Goal: Communication & Community: Answer question/provide support

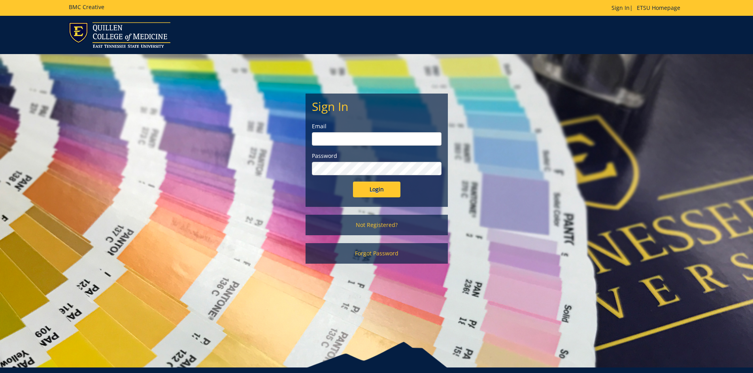
click at [354, 142] on input "email" at bounding box center [377, 138] width 130 height 13
type input "[EMAIL_ADDRESS][DOMAIN_NAME]"
click at [370, 188] on input "Login" at bounding box center [376, 190] width 47 height 16
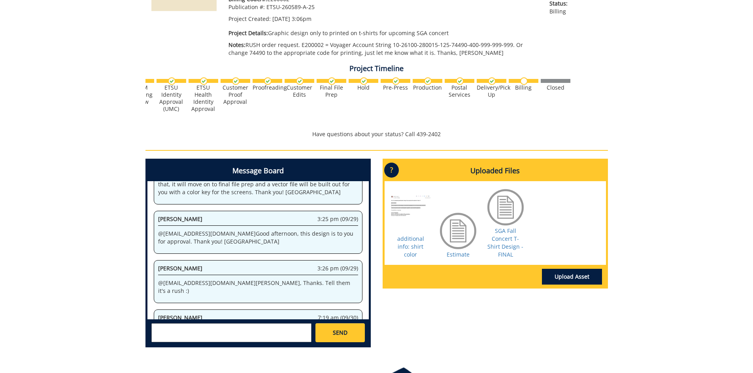
scroll to position [174, 0]
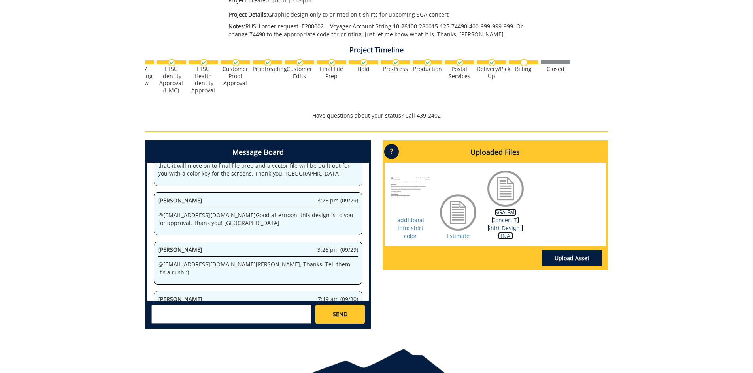
click at [506, 220] on link "SGA Fall Concert T-Shirt Design - FINAL" at bounding box center [505, 224] width 36 height 31
click at [169, 310] on textarea at bounding box center [231, 314] width 160 height 19
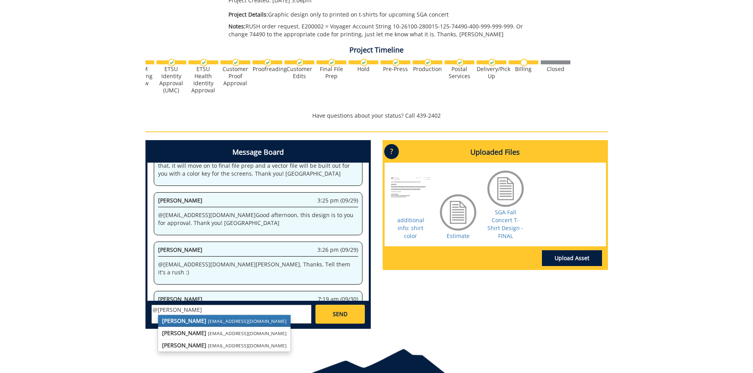
click at [173, 321] on strong "[PERSON_NAME]" at bounding box center [184, 321] width 44 height 8
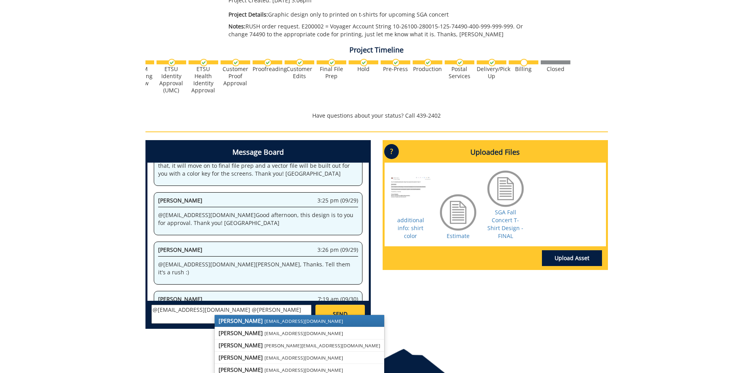
click at [229, 319] on strong "[PERSON_NAME]" at bounding box center [240, 321] width 44 height 8
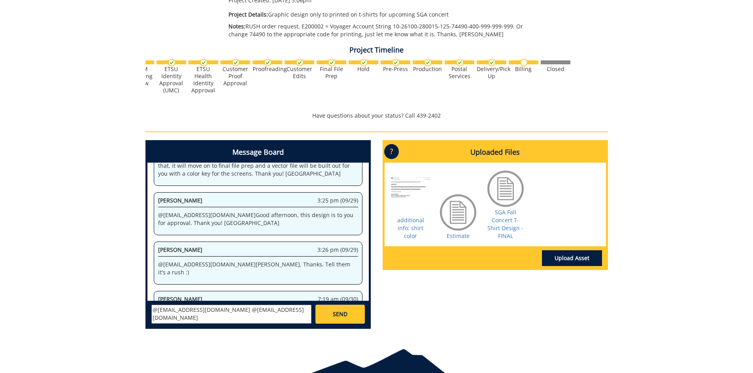
click at [194, 317] on textarea "@[EMAIL_ADDRESS][DOMAIN_NAME] @[EMAIL_ADDRESS][DOMAIN_NAME] Thanks!" at bounding box center [231, 314] width 160 height 19
click at [293, 316] on textarea "@[EMAIL_ADDRESS][DOMAIN_NAME] @[EMAIL_ADDRESS][DOMAIN_NAME] Thanks! Can you als…" at bounding box center [231, 314] width 160 height 19
type textarea "@[EMAIL_ADDRESS][DOMAIN_NAME] @[EMAIL_ADDRESS][DOMAIN_NAME] Thanks! Can you als…"
click at [341, 314] on span "SEND" at bounding box center [340, 315] width 15 height 8
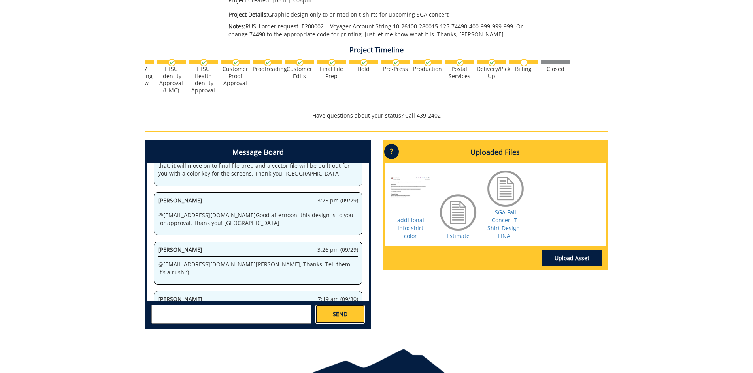
scroll to position [534, 0]
